Goal: Find contact information: Find contact information

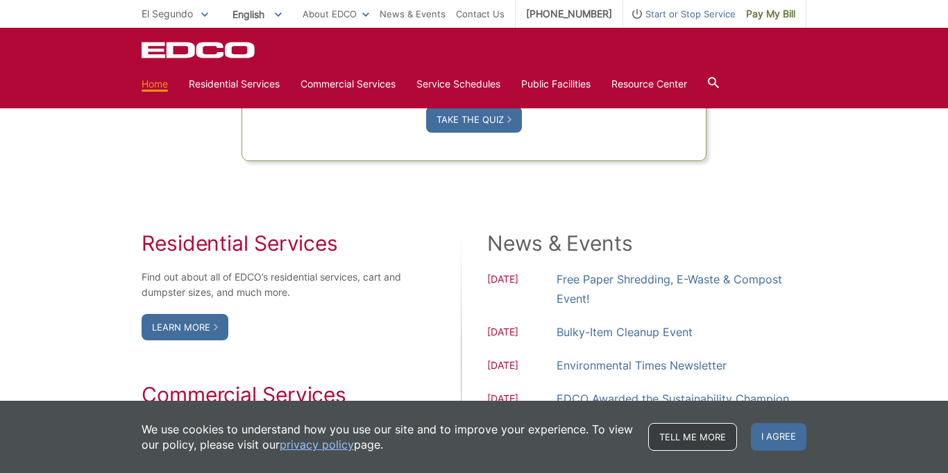
scroll to position [1396, 0]
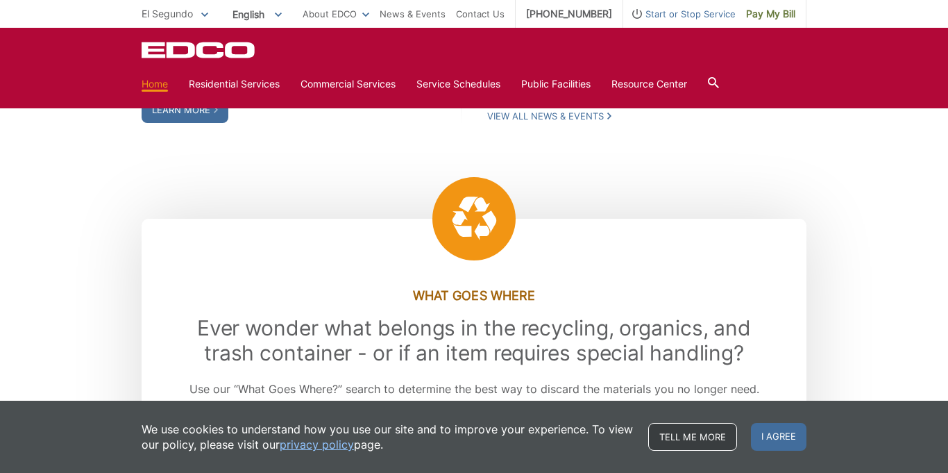
click at [692, 430] on link "Tell me more" at bounding box center [692, 437] width 89 height 28
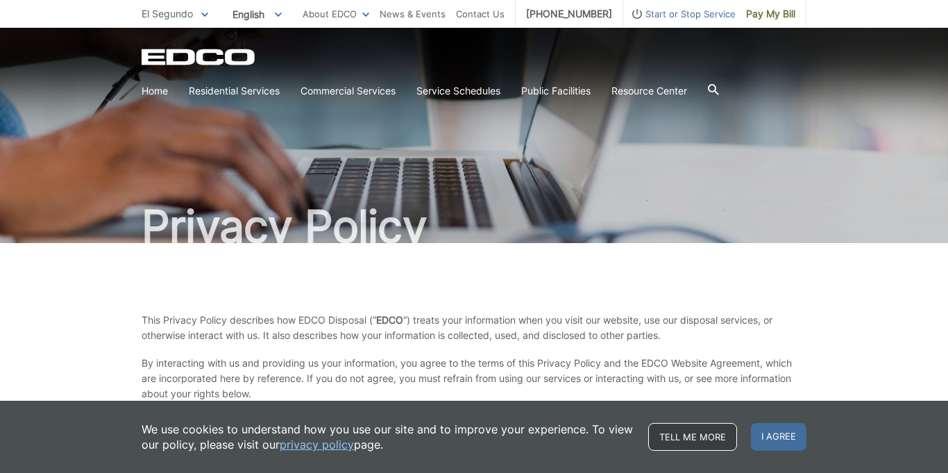
click at [691, 444] on link "Tell me more" at bounding box center [692, 437] width 89 height 28
click at [791, 438] on span "I agree" at bounding box center [779, 437] width 56 height 28
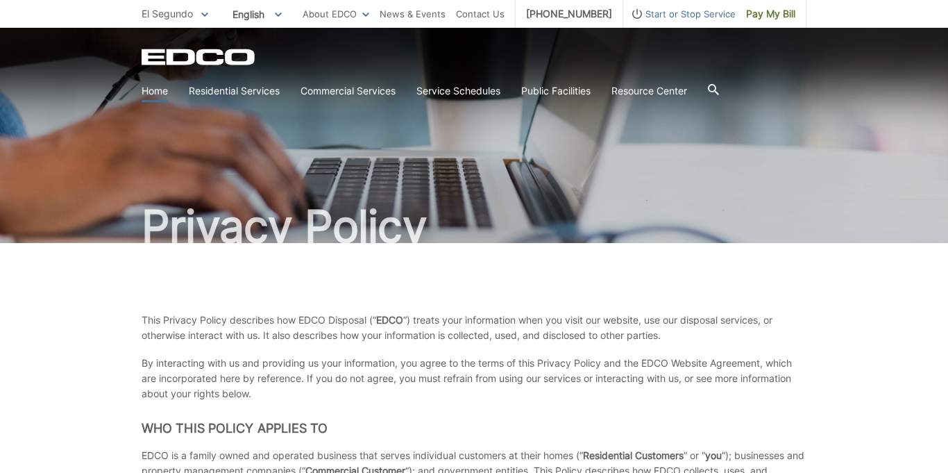
click at [150, 92] on link "Home" at bounding box center [155, 90] width 26 height 15
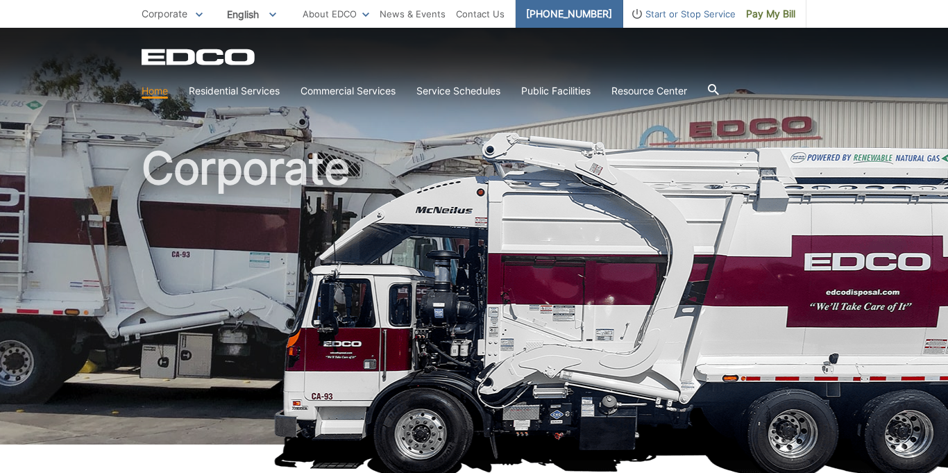
click at [584, 11] on link "[PHONE_NUMBER]" at bounding box center [570, 14] width 108 height 28
